Goal: Complete application form: Complete application form

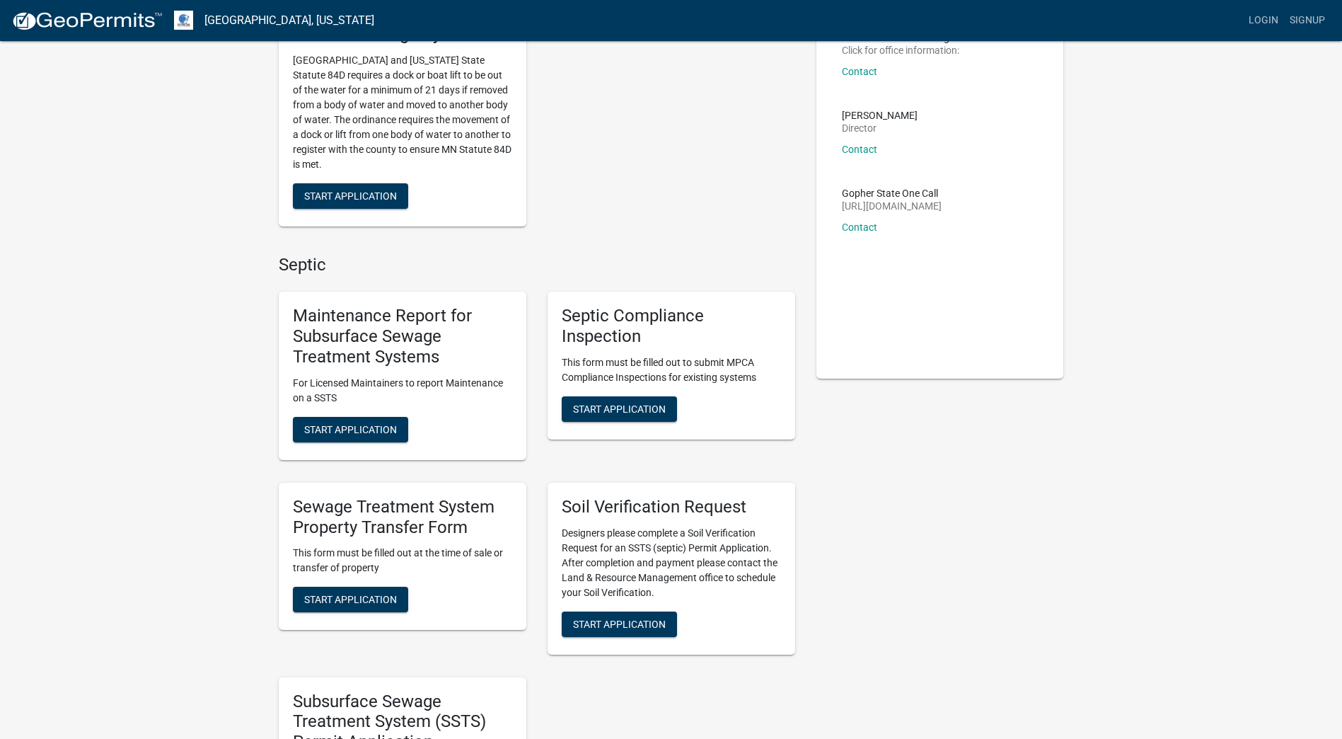
scroll to position [141, 0]
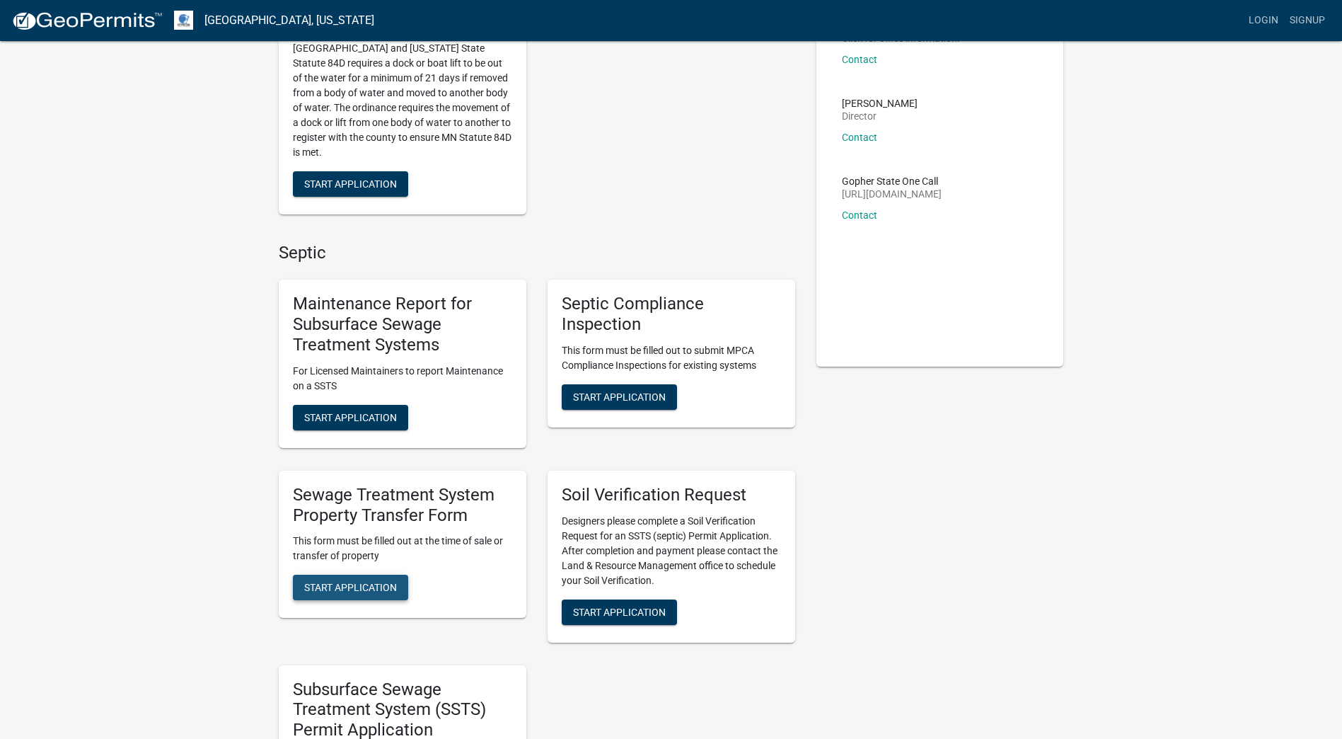
click at [355, 592] on span "Start Application" at bounding box center [350, 587] width 93 height 11
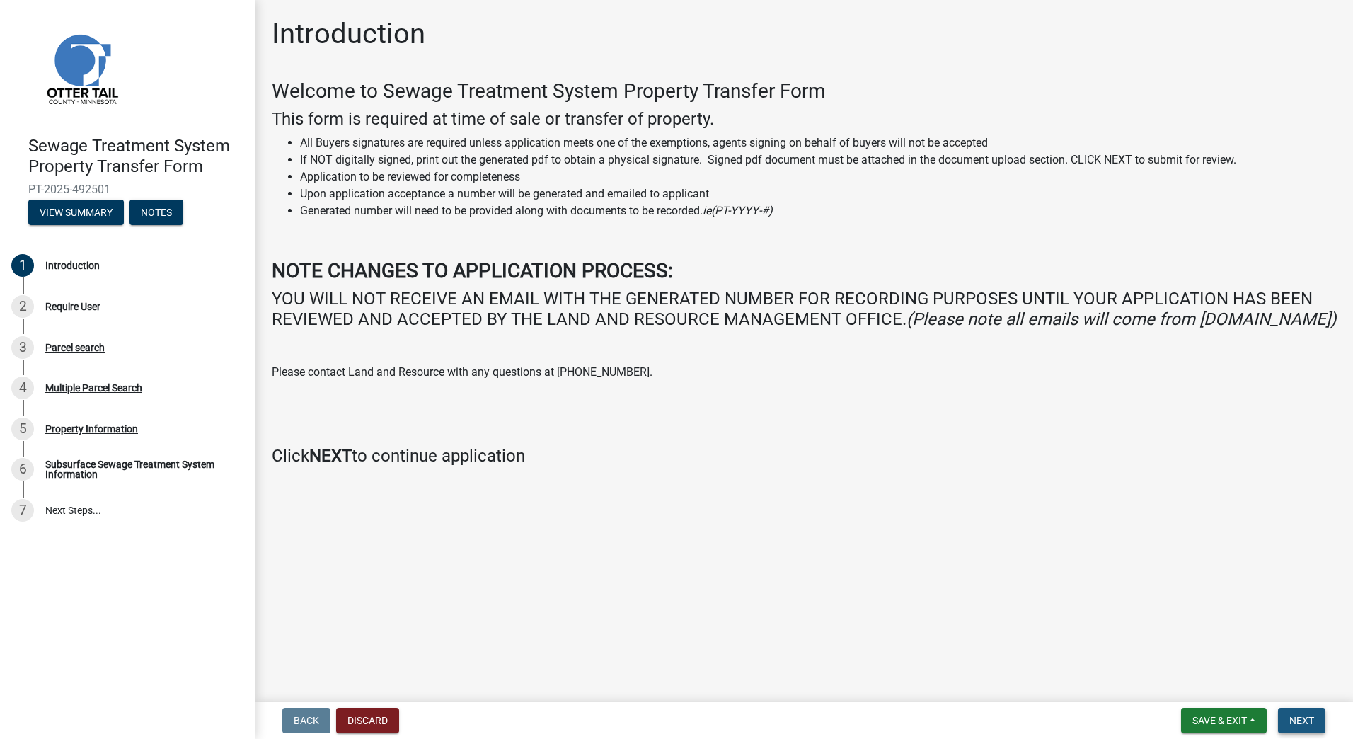
click at [1298, 722] on span "Next" at bounding box center [1301, 720] width 25 height 11
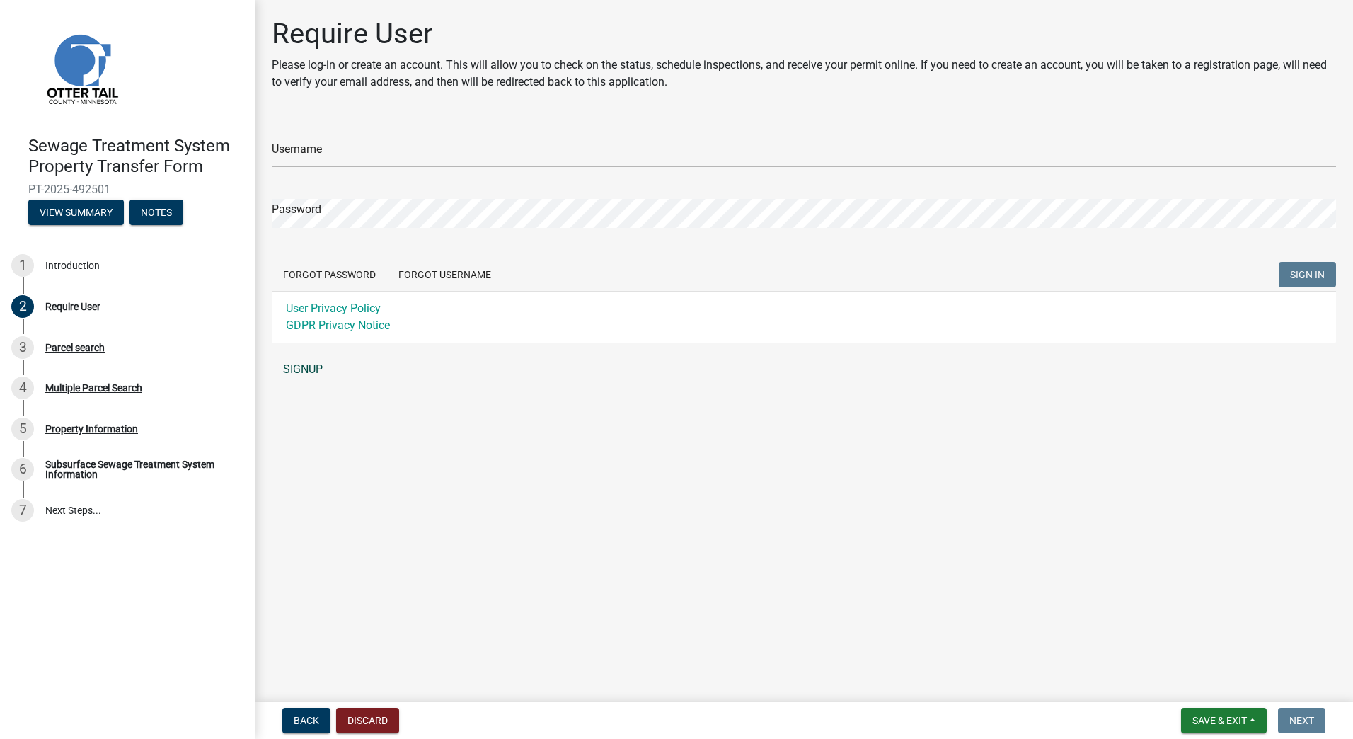
click at [294, 369] on link "SIGNUP" at bounding box center [804, 369] width 1064 height 28
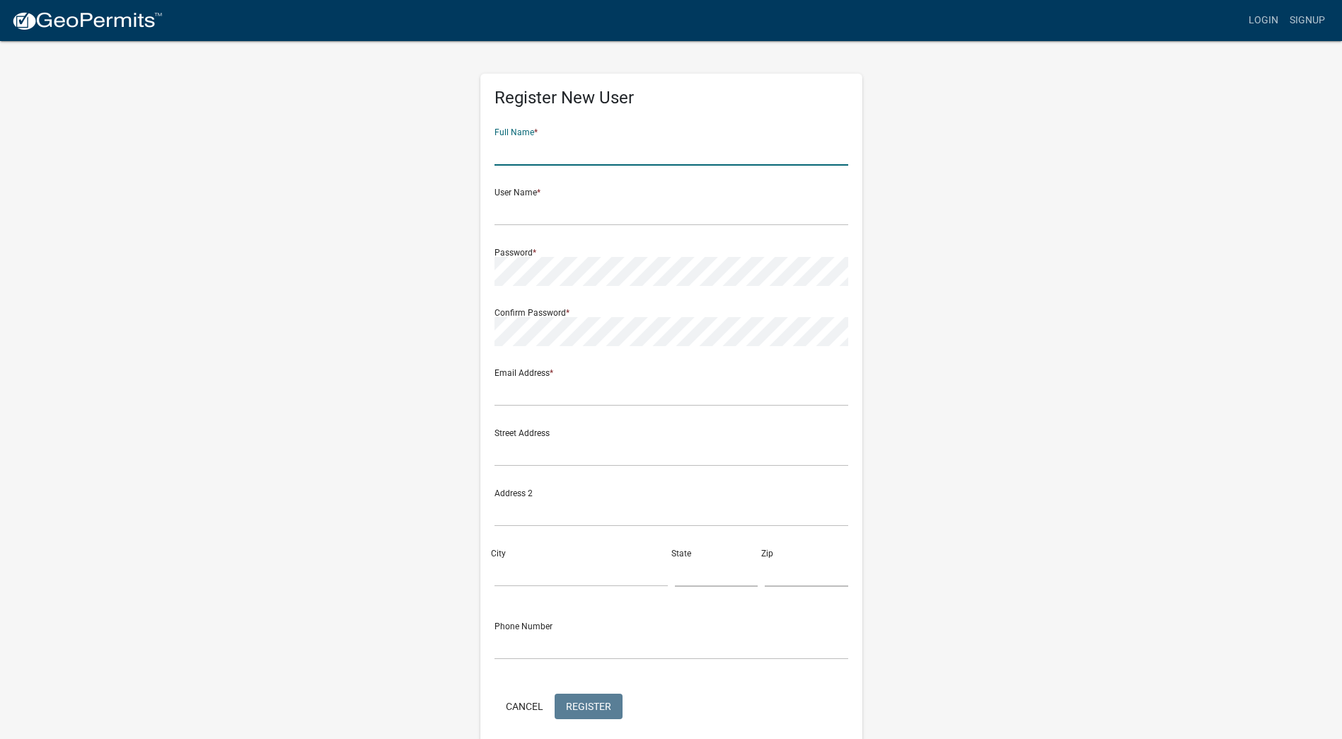
drag, startPoint x: 557, startPoint y: 146, endPoint x: 549, endPoint y: 146, distance: 7.8
click at [554, 146] on input "text" at bounding box center [672, 151] width 354 height 29
type input "john j wirtz"
click at [499, 214] on input "text" at bounding box center [672, 211] width 354 height 29
type input "john j wirtz"
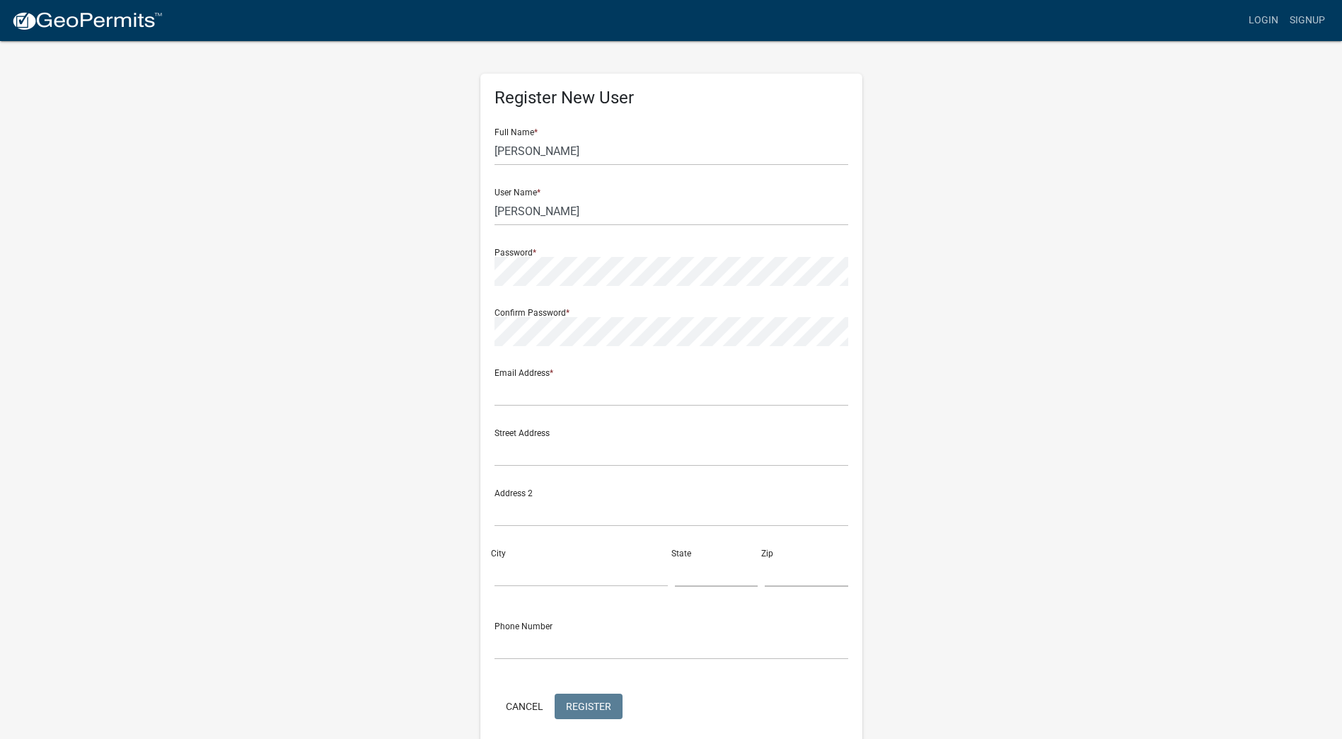
click at [518, 309] on div "Confirm Password *" at bounding box center [672, 321] width 354 height 49
click at [509, 383] on input "text" at bounding box center [672, 391] width 354 height 29
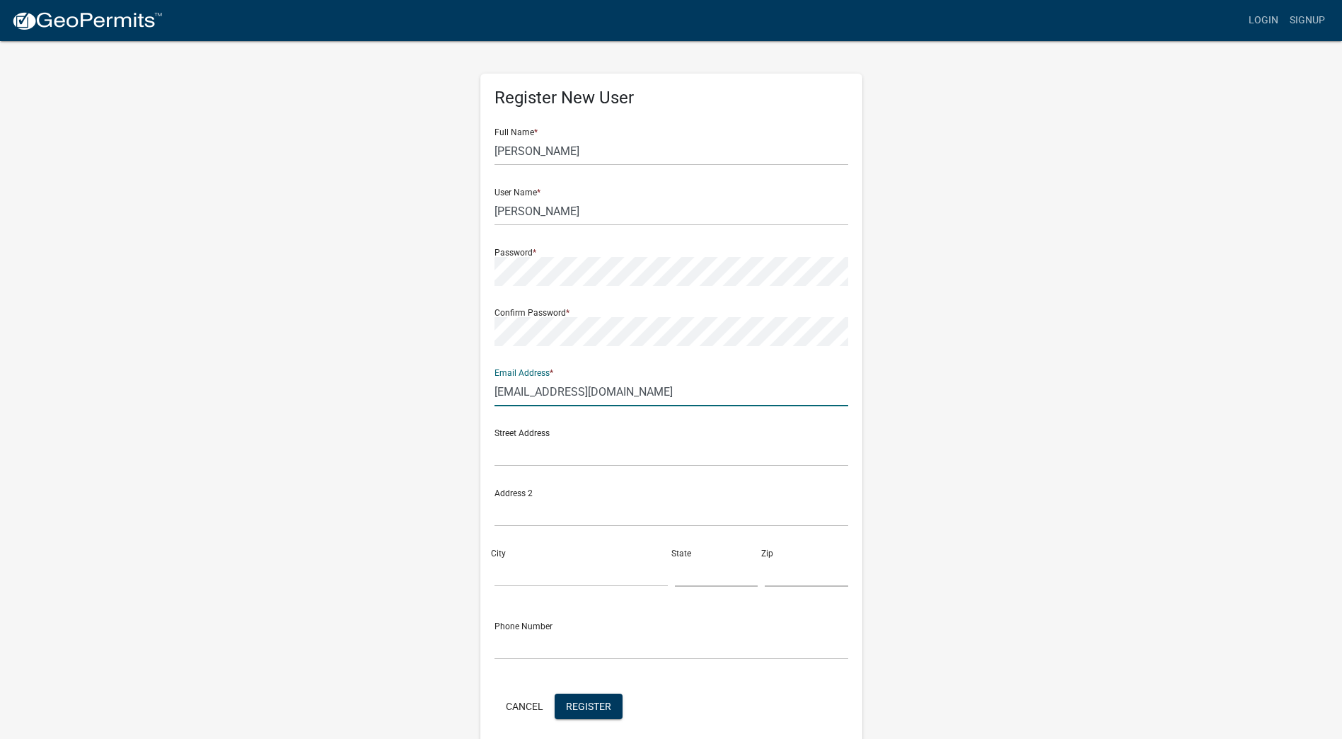
type input "jkwirtz40@hotmail.com"
click at [514, 427] on div "Street Address" at bounding box center [672, 441] width 354 height 49
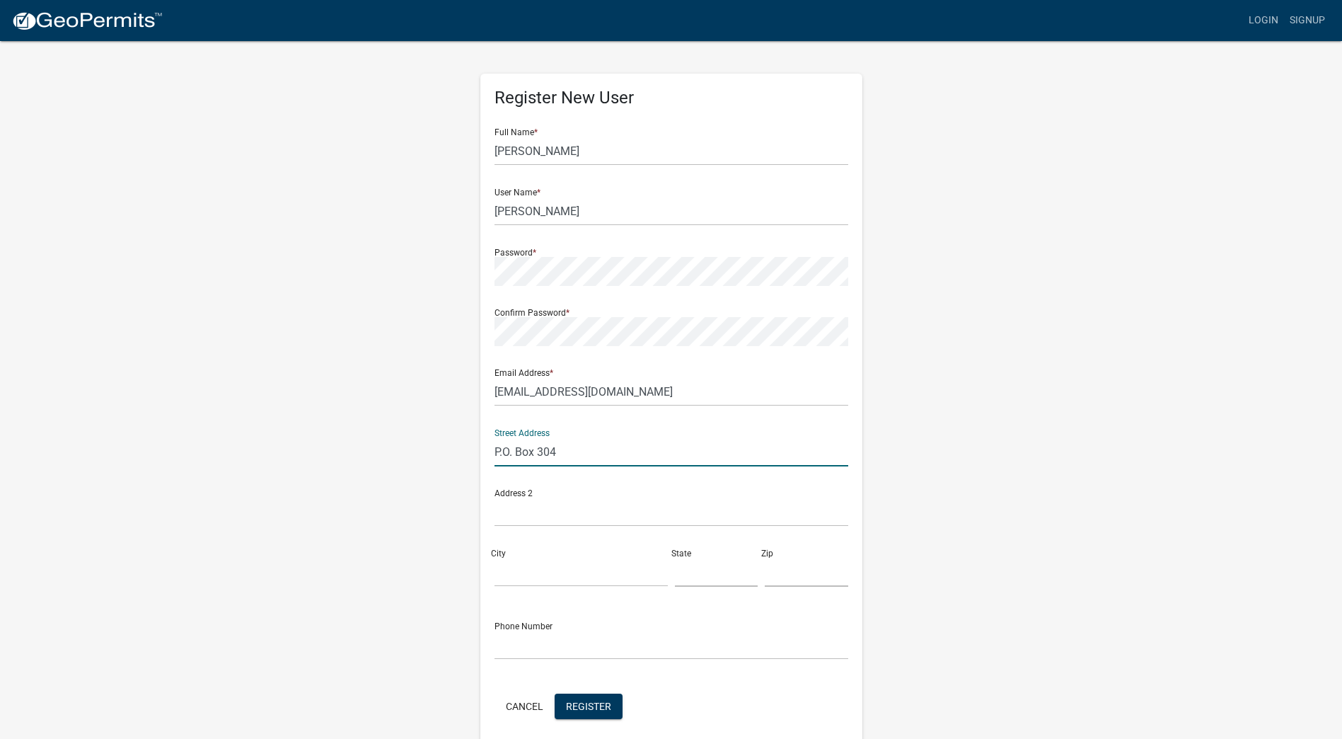
type input "P.O. Box 304"
click at [495, 515] on input "text" at bounding box center [672, 511] width 354 height 29
type input "P.O.Box 304"
click at [774, 306] on div "Confirm Password *" at bounding box center [672, 321] width 354 height 49
click at [500, 576] on input "City" at bounding box center [581, 571] width 173 height 29
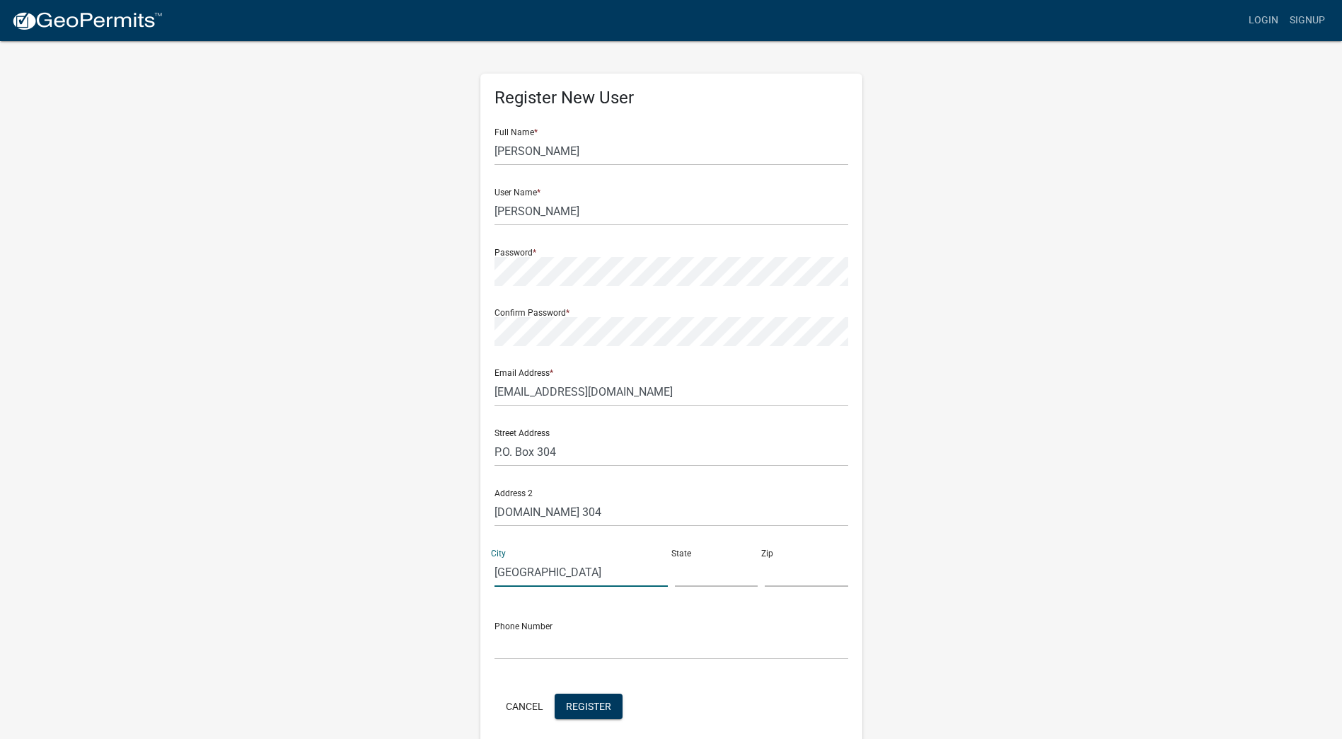
type input "Detroit Lakes"
click at [679, 574] on input "text" at bounding box center [716, 571] width 83 height 29
type input "minnesota"
click at [766, 576] on input "text" at bounding box center [806, 571] width 83 height 29
type input "56501"
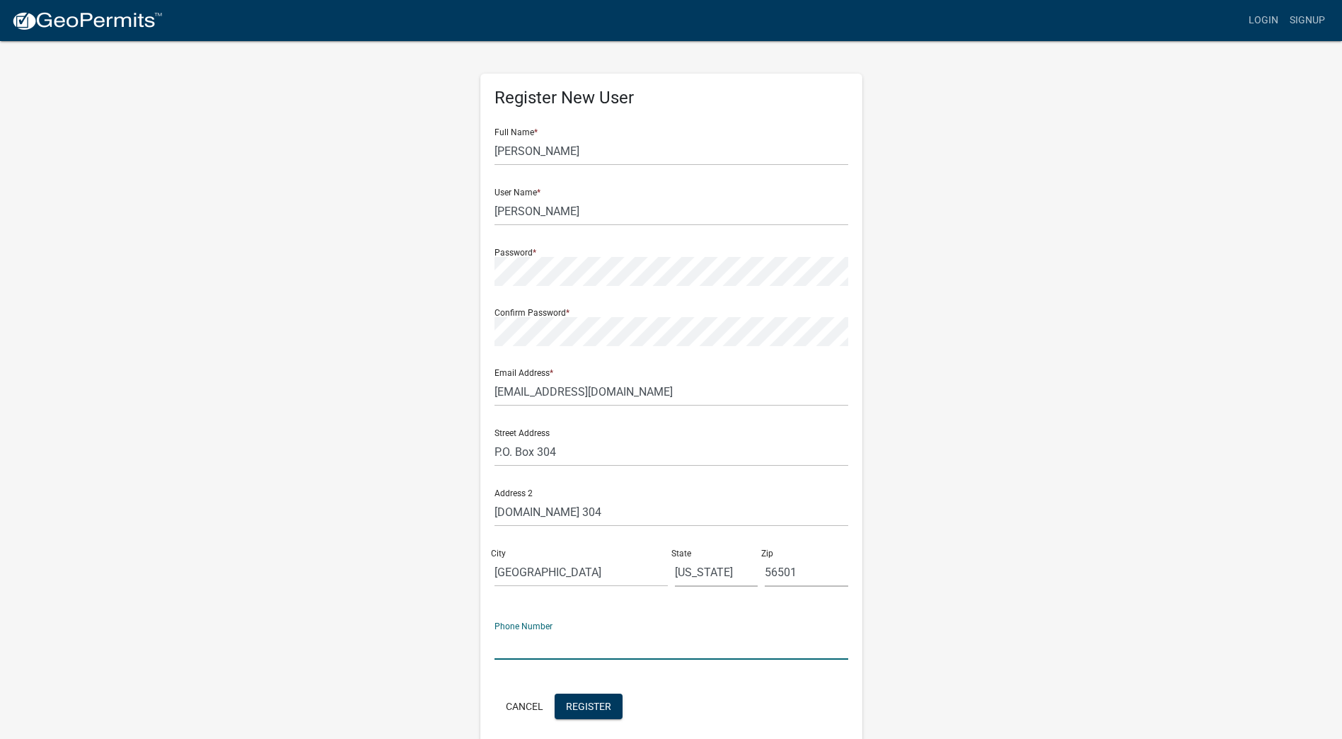
click at [555, 643] on input "text" at bounding box center [672, 644] width 354 height 29
type input "1-218-849-0623"
click at [596, 707] on span "Register" at bounding box center [588, 705] width 45 height 11
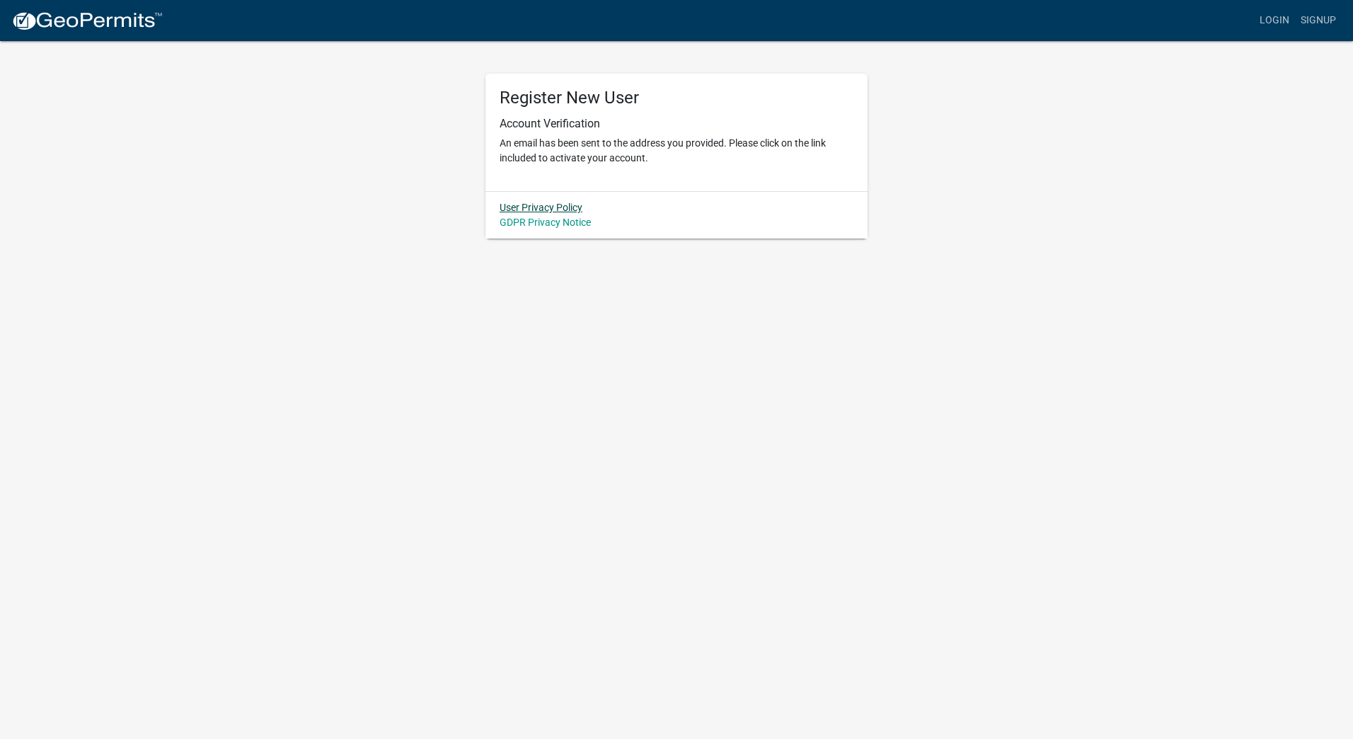
click at [568, 207] on link "User Privacy Policy" at bounding box center [540, 207] width 83 height 11
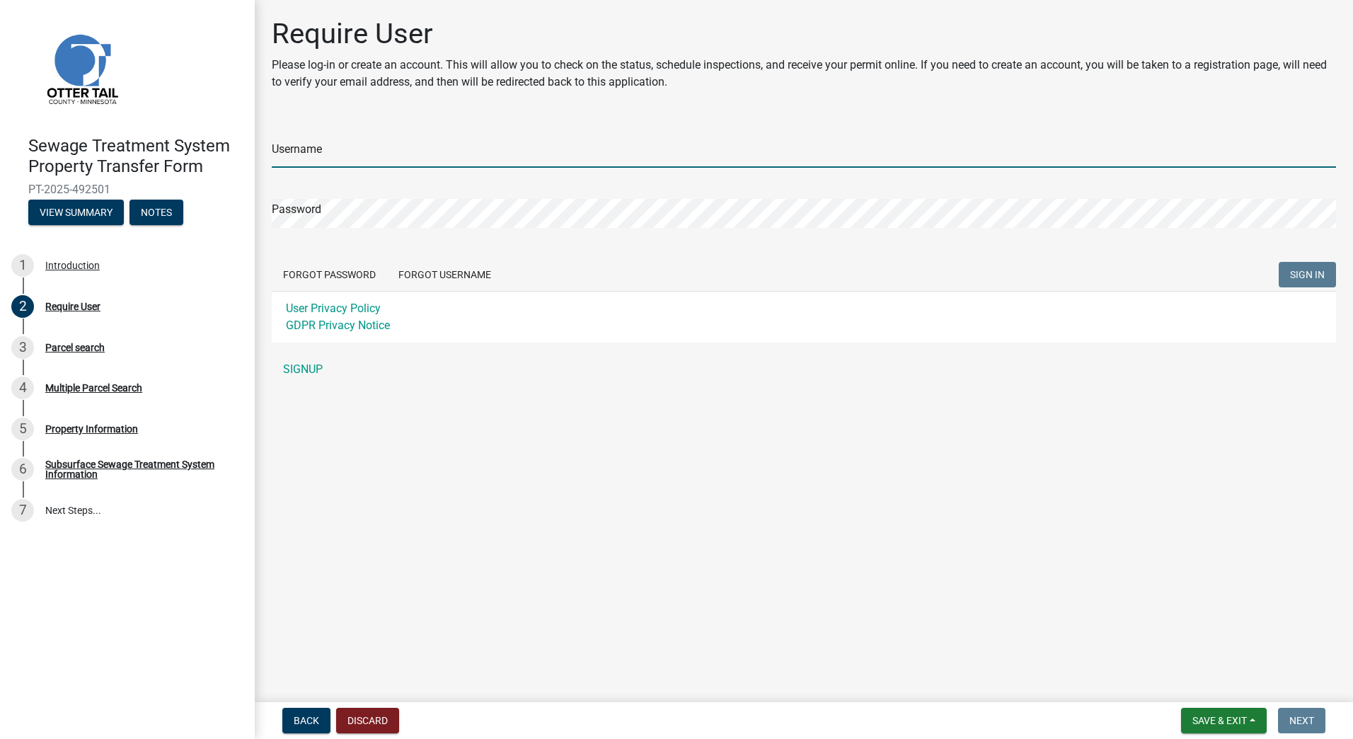
click at [363, 151] on input "Username" at bounding box center [804, 153] width 1064 height 29
type input "john j wirtz"
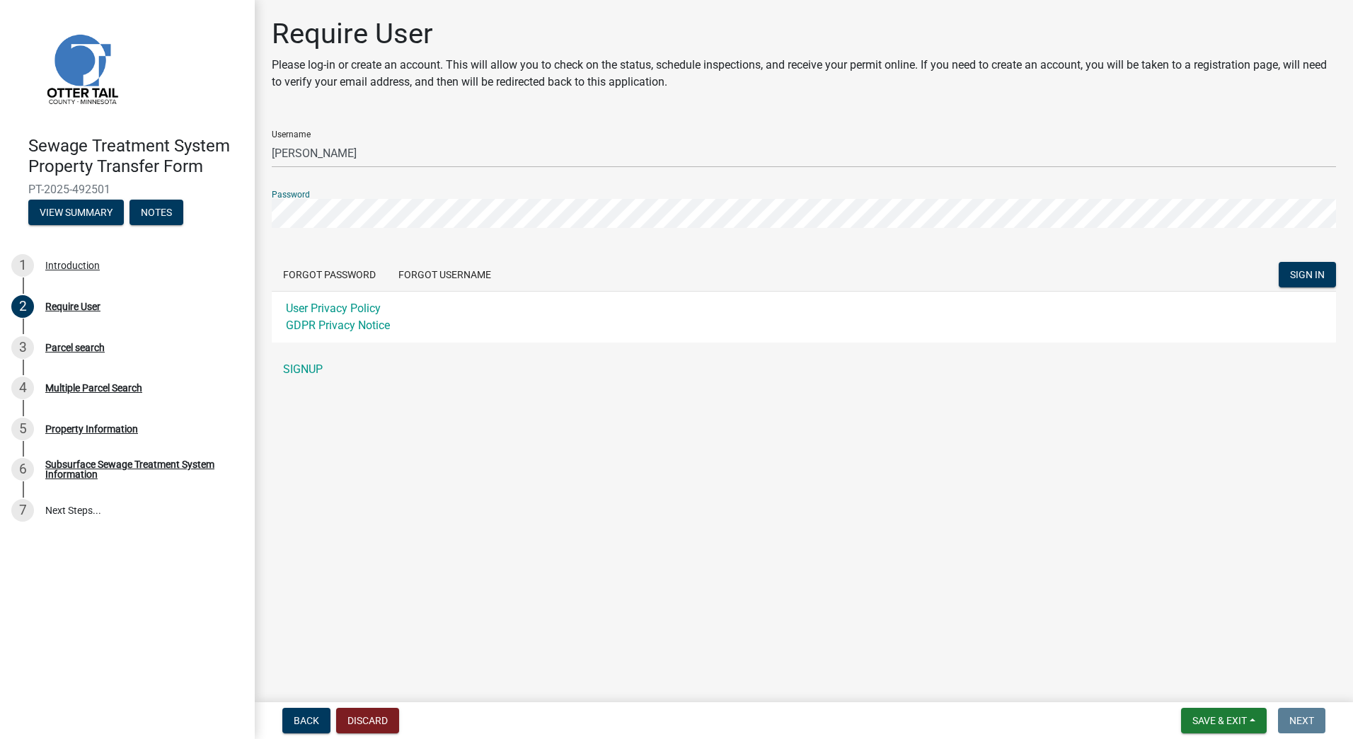
click at [1341, 405] on html "Internet Explorer does NOT work with GeoPermits. Get a new browser for more sec…" at bounding box center [676, 369] width 1353 height 739
click at [1304, 277] on span "SIGN IN" at bounding box center [1307, 274] width 35 height 11
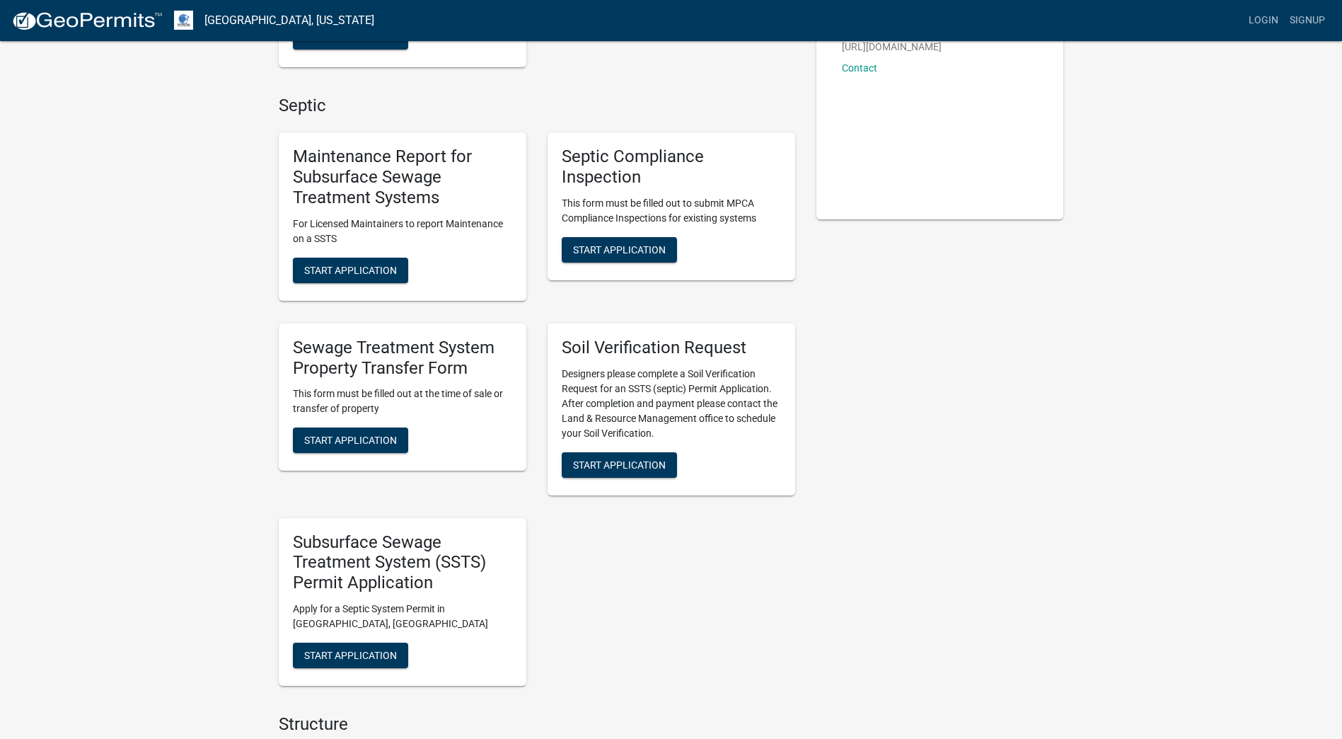
scroll to position [212, 0]
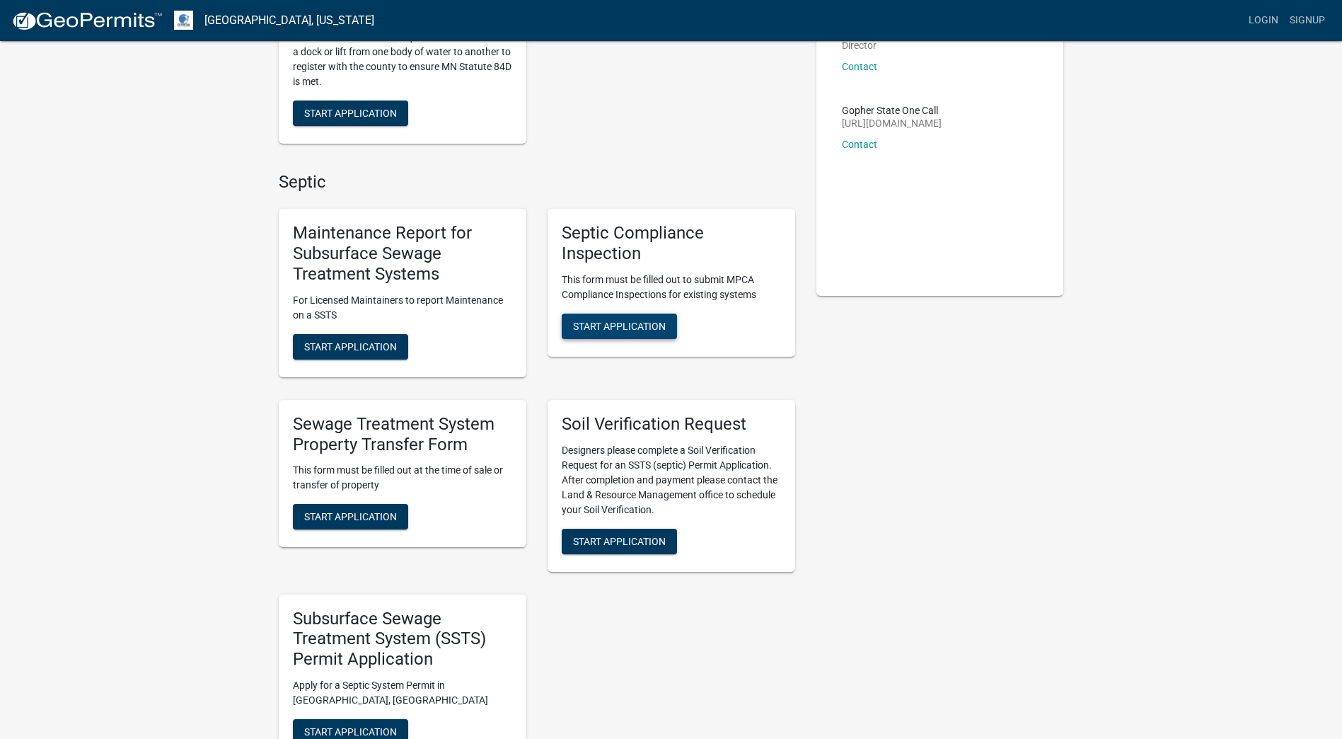
click at [635, 323] on span "Start Application" at bounding box center [619, 325] width 93 height 11
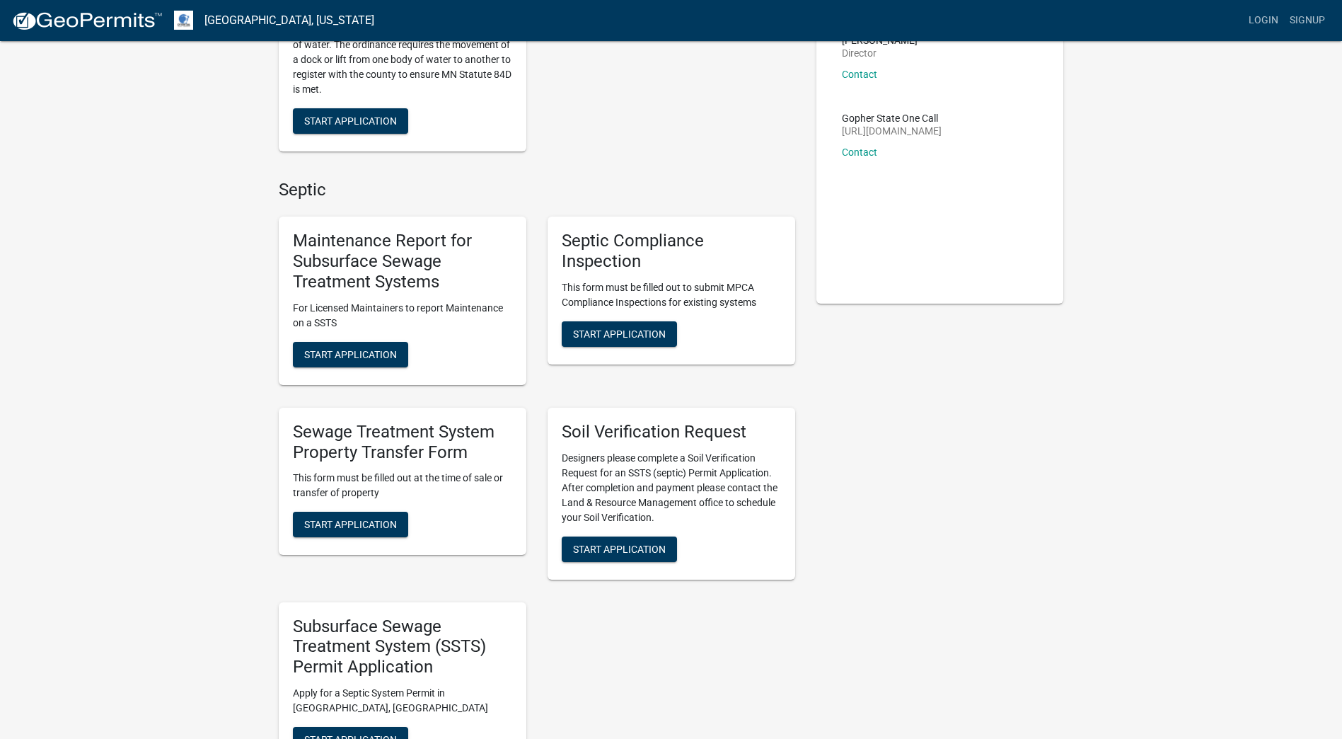
scroll to position [283, 0]
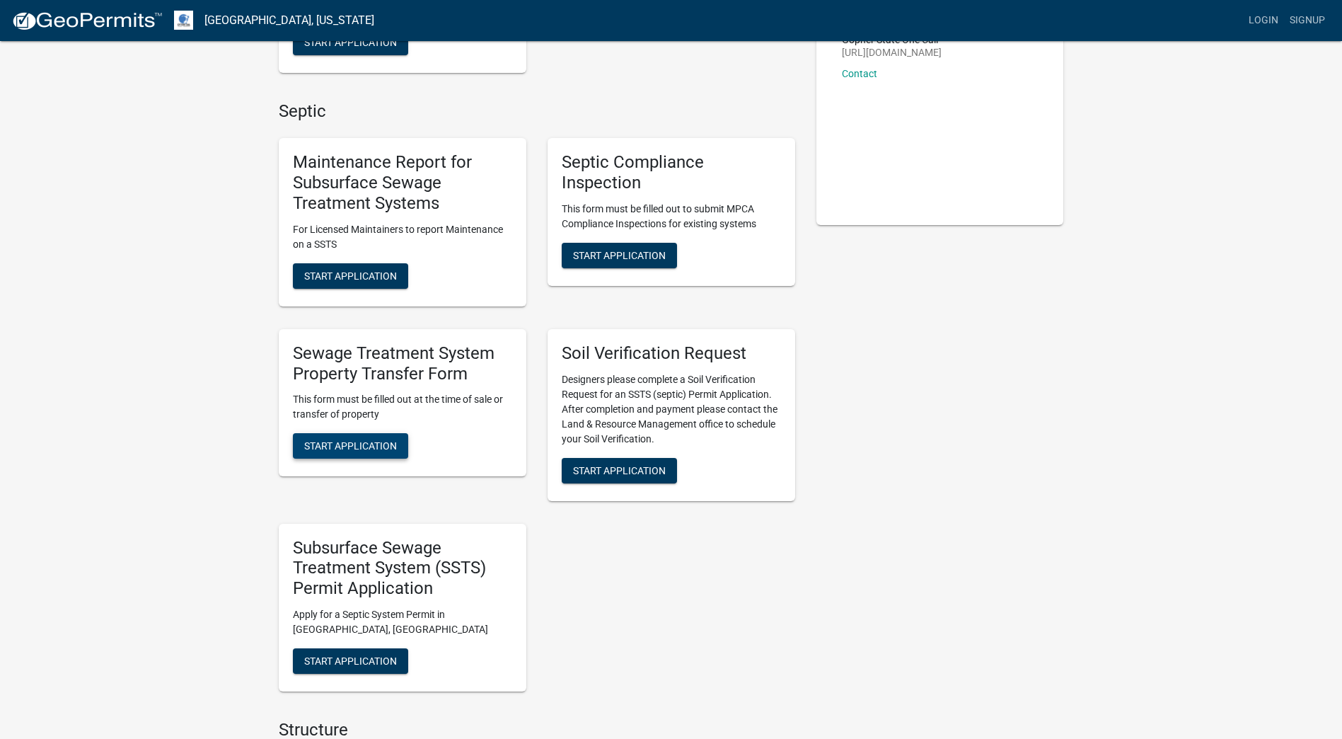
click at [363, 446] on span "Start Application" at bounding box center [350, 445] width 93 height 11
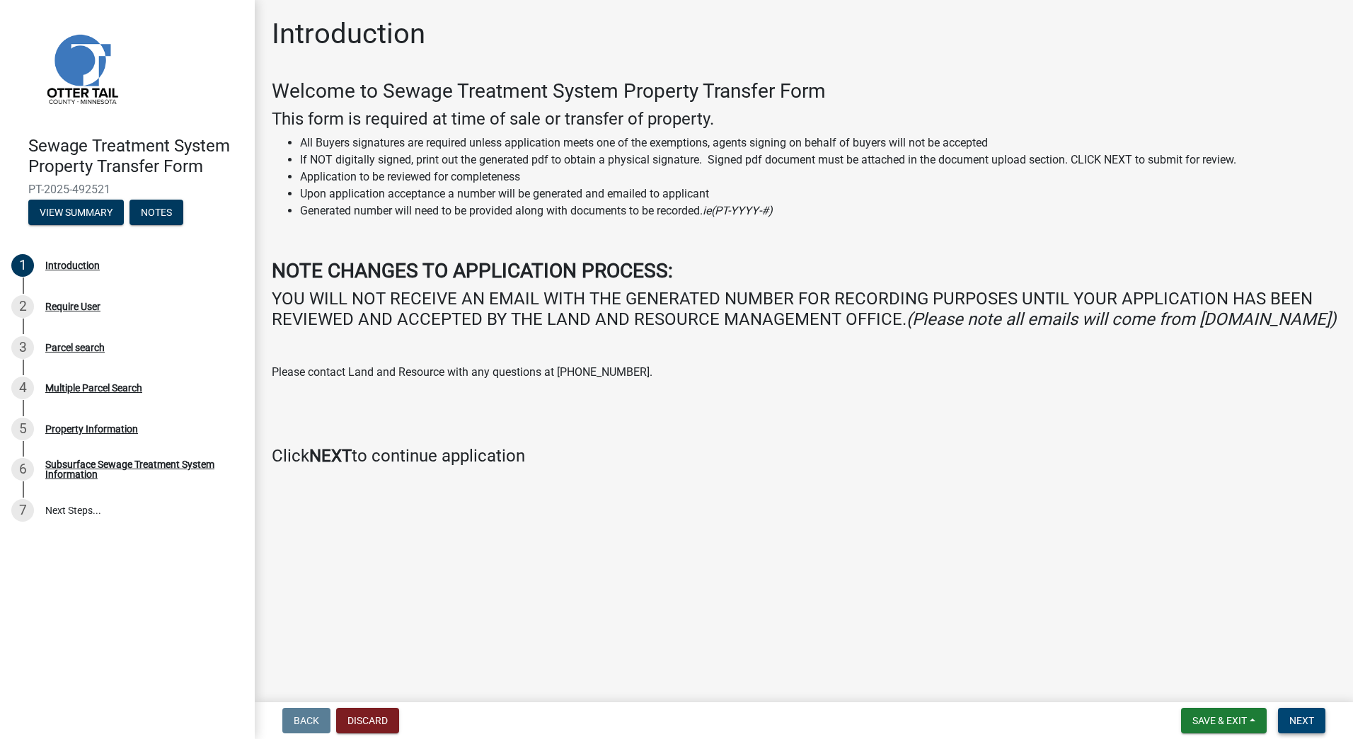
click at [1313, 719] on span "Next" at bounding box center [1301, 720] width 25 height 11
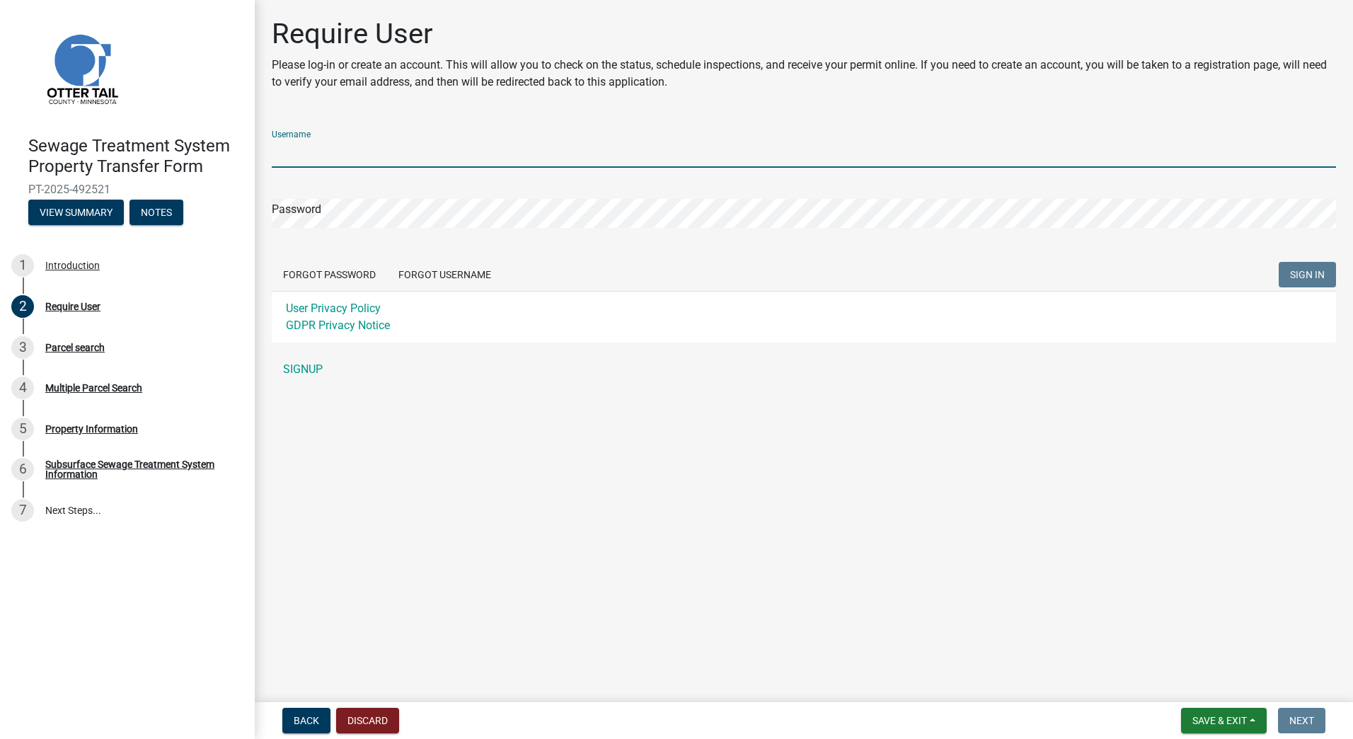
click at [317, 156] on input "Username" at bounding box center [804, 153] width 1064 height 29
type input "John J Wirtz"
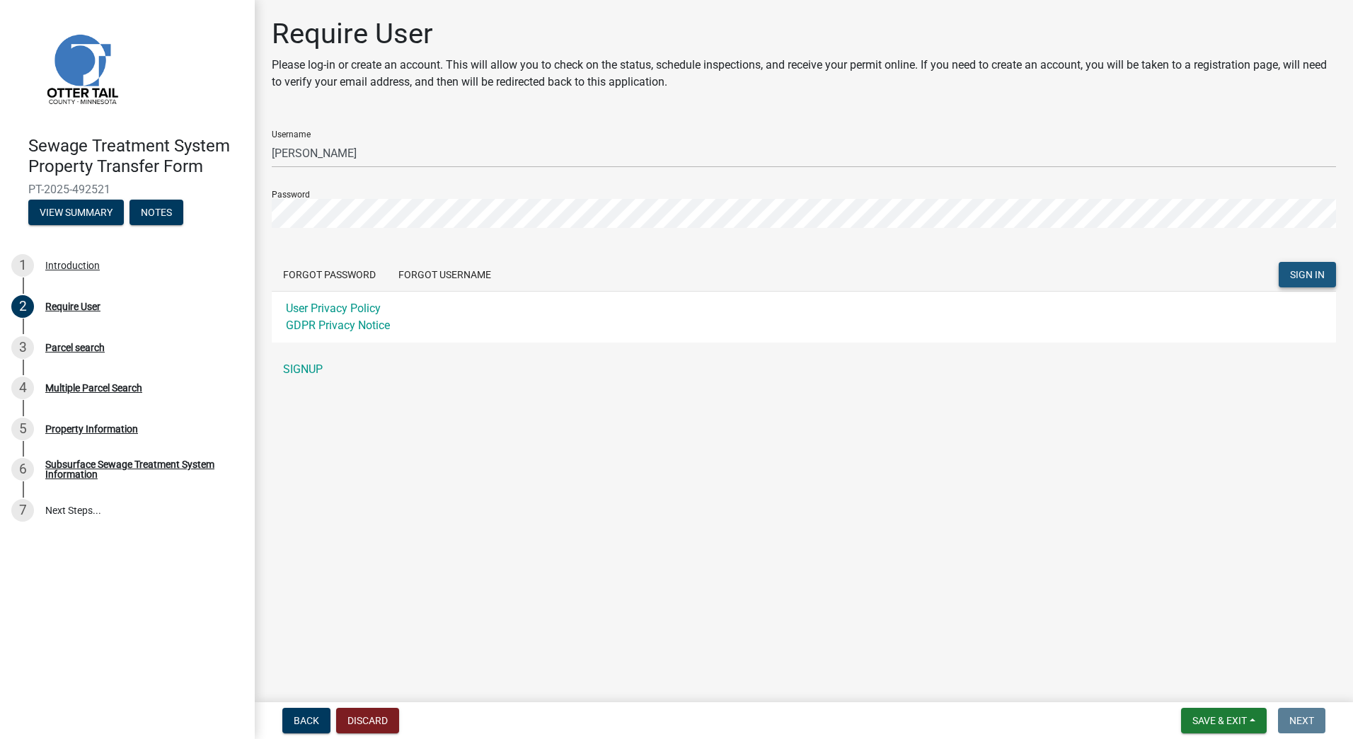
click at [1292, 277] on span "SIGN IN" at bounding box center [1307, 274] width 35 height 11
click at [295, 373] on link "SIGNUP" at bounding box center [804, 369] width 1064 height 28
